Goal: Task Accomplishment & Management: Manage account settings

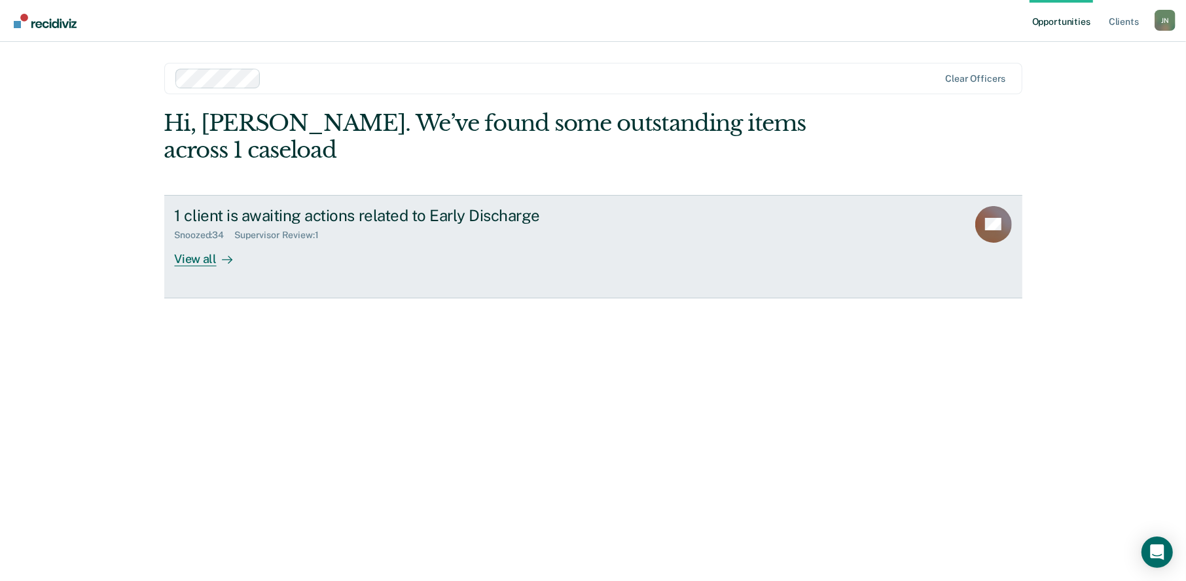
click at [195, 241] on div "View all" at bounding box center [211, 254] width 73 height 26
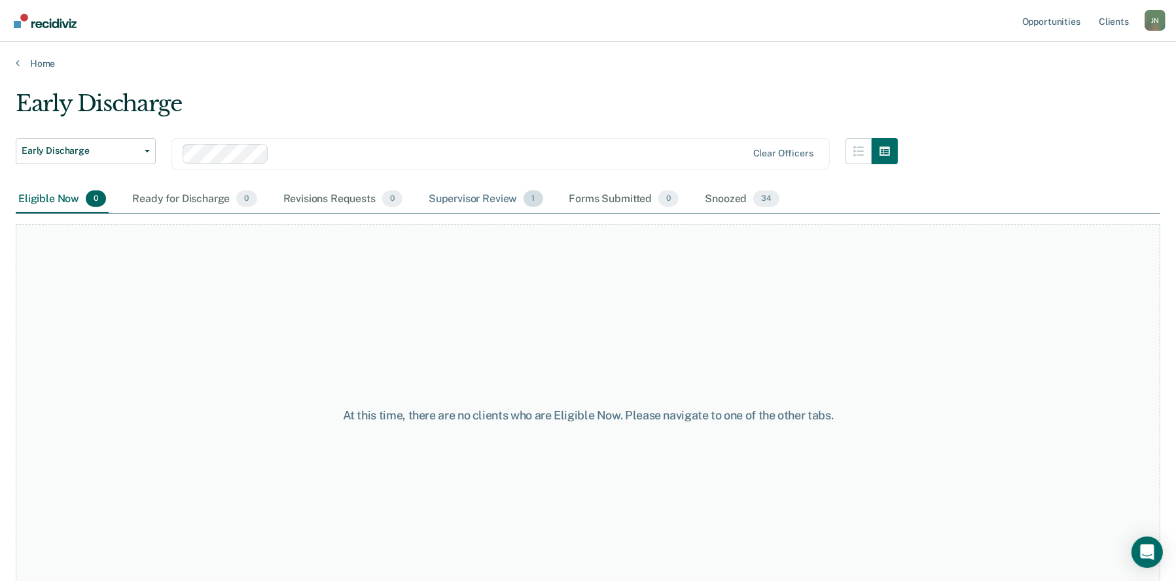
click at [467, 201] on div "Supervisor Review 1" at bounding box center [486, 199] width 120 height 29
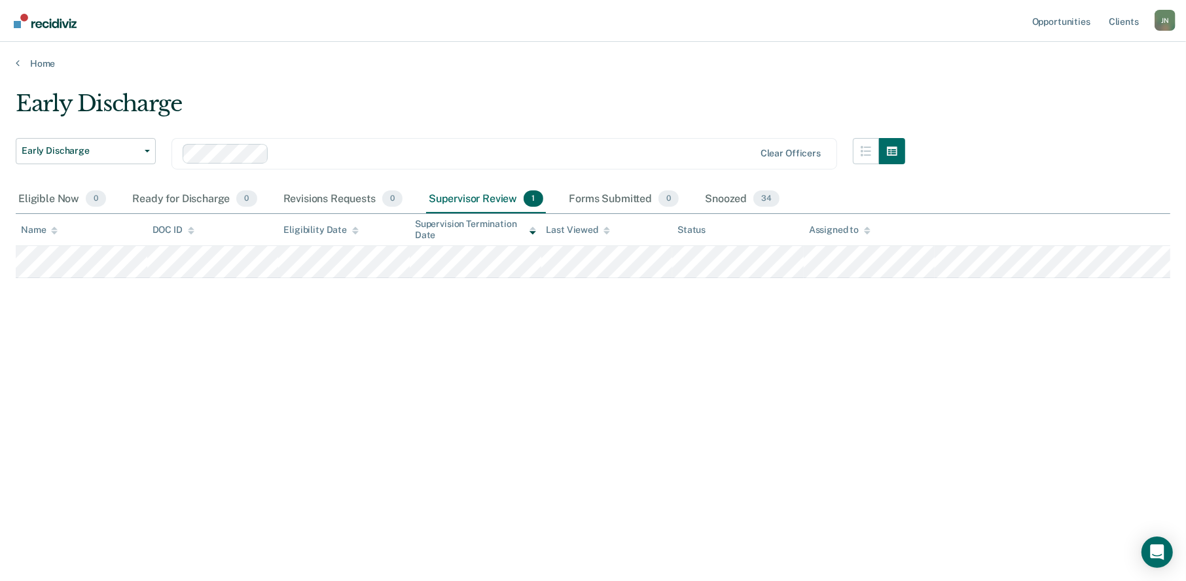
click at [868, 229] on icon at bounding box center [867, 230] width 7 height 9
click at [864, 230] on icon at bounding box center [867, 230] width 7 height 9
